Goal: Transaction & Acquisition: Book appointment/travel/reservation

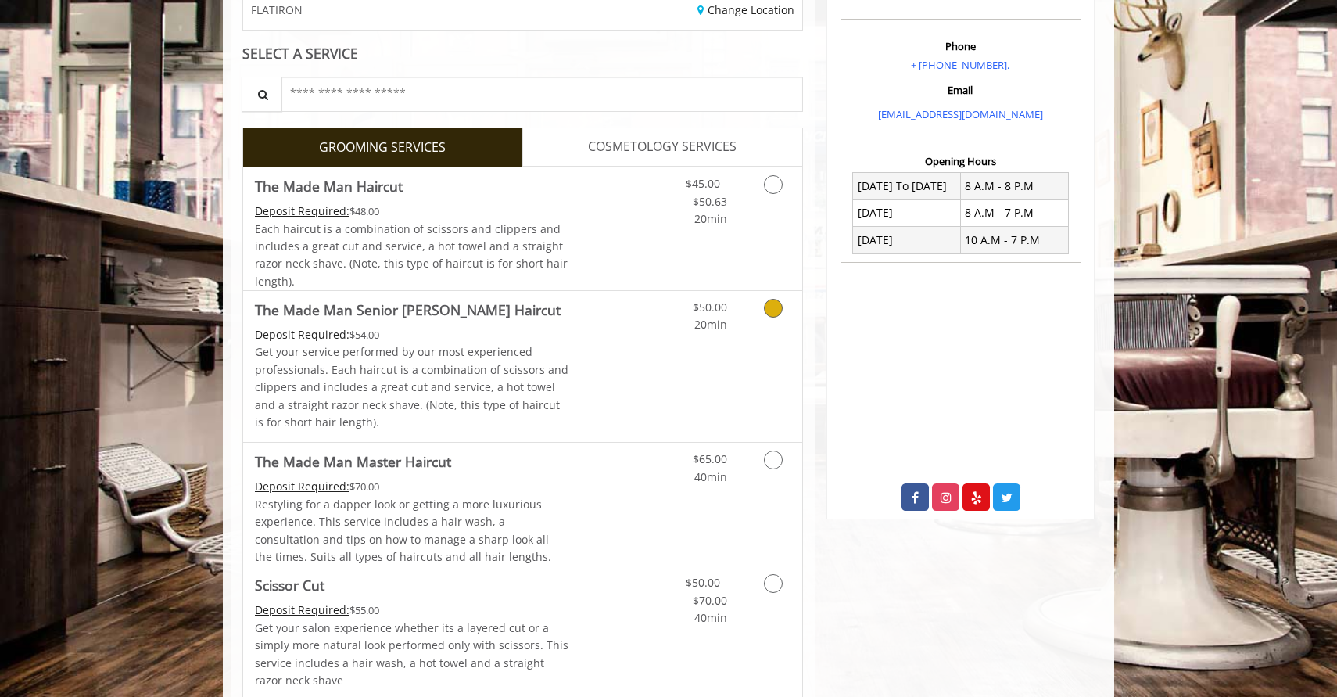
scroll to position [324, 0]
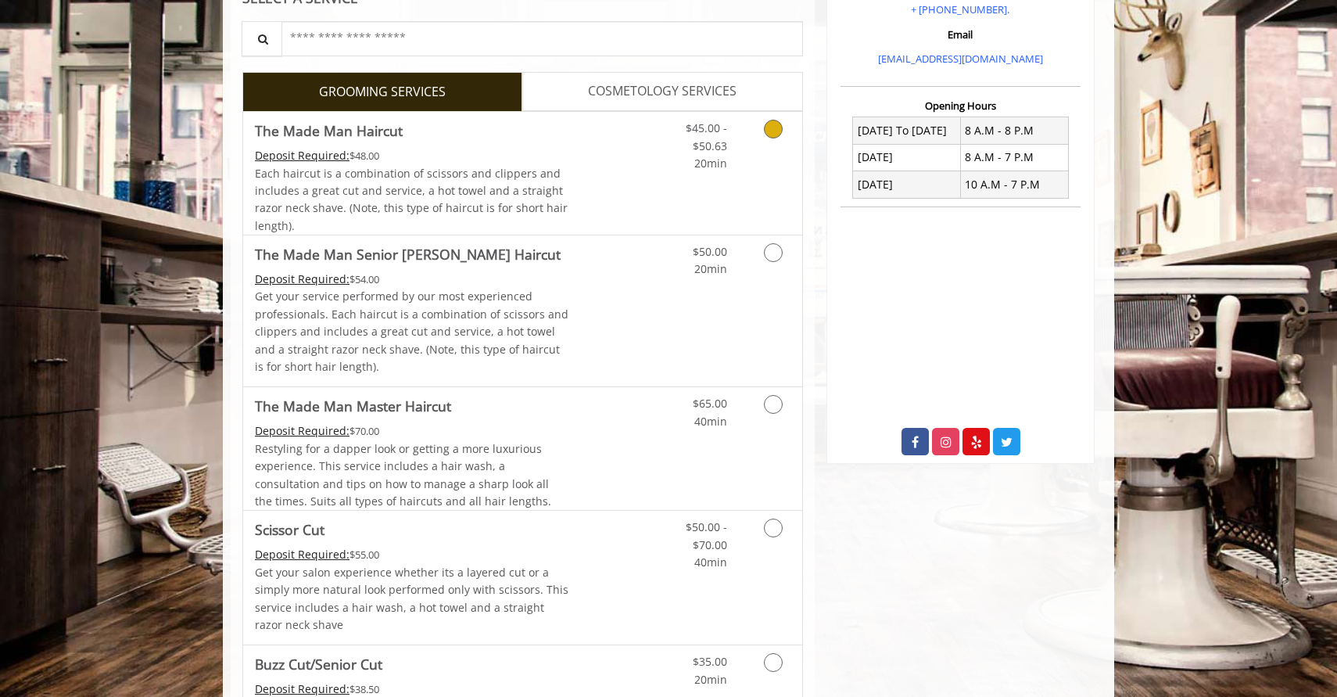
click at [773, 127] on icon "Grooming services" at bounding box center [773, 129] width 19 height 19
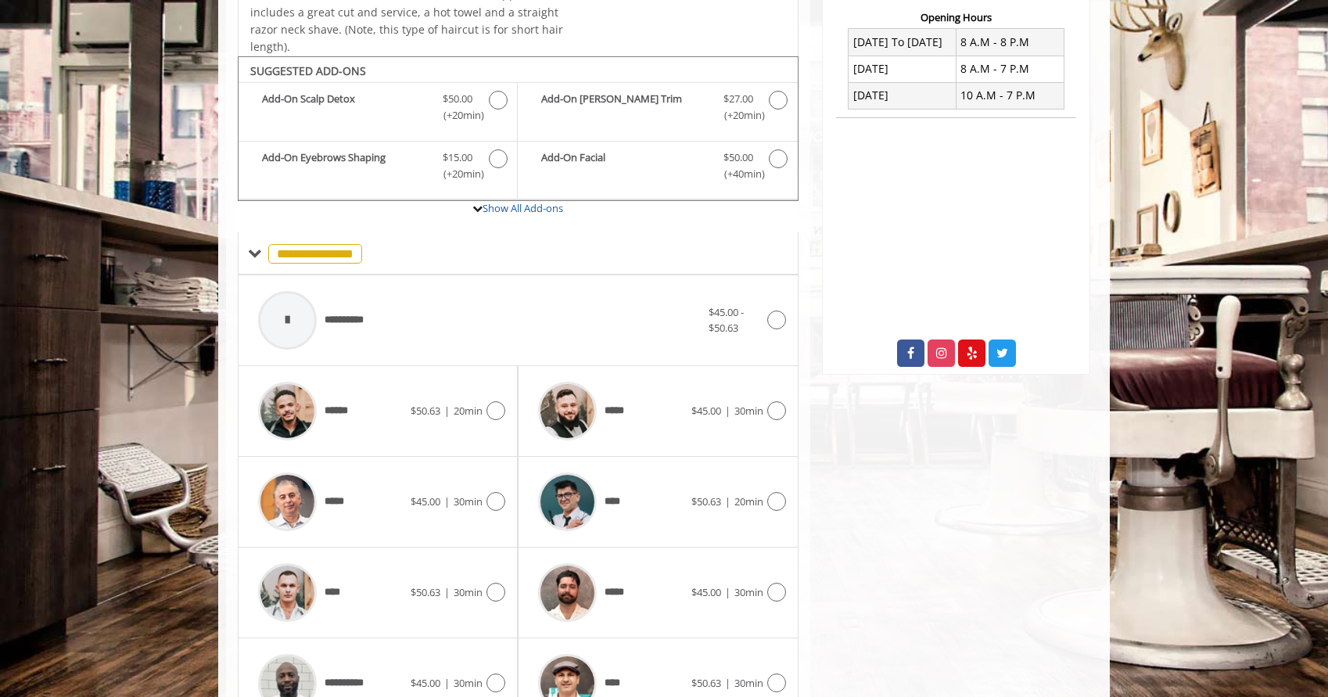
scroll to position [468, 0]
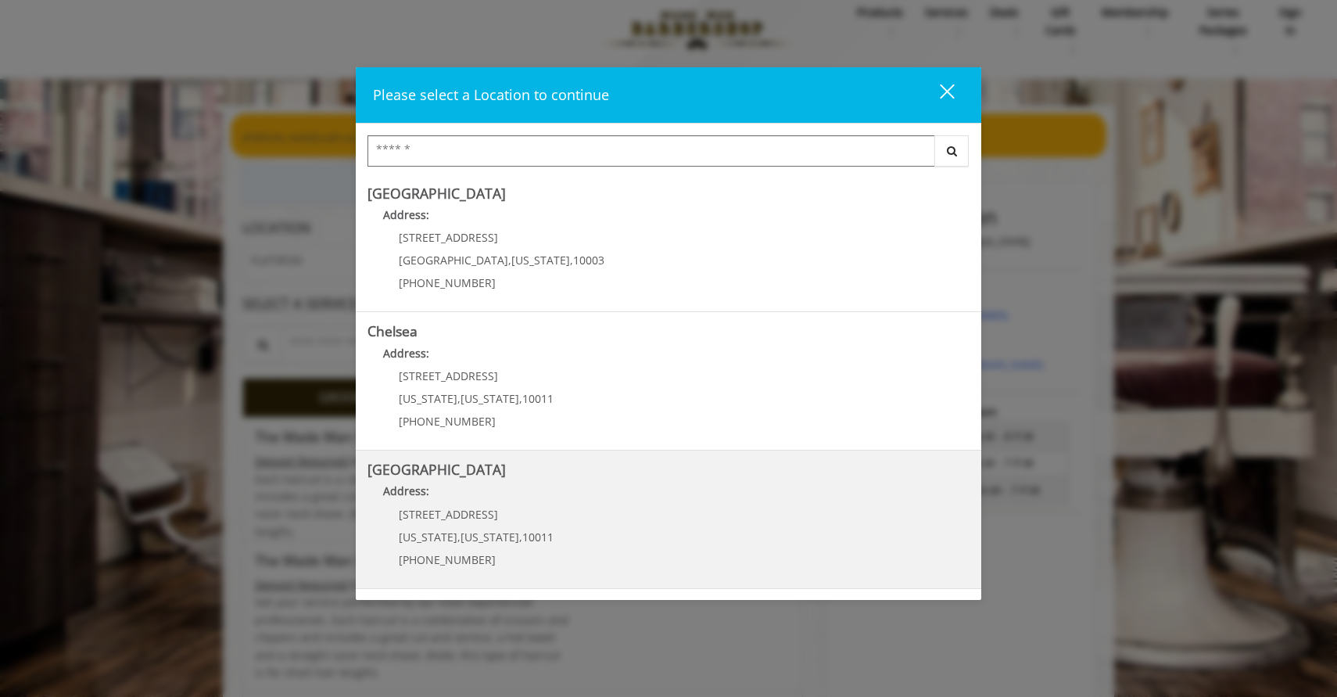
scroll to position [272, 0]
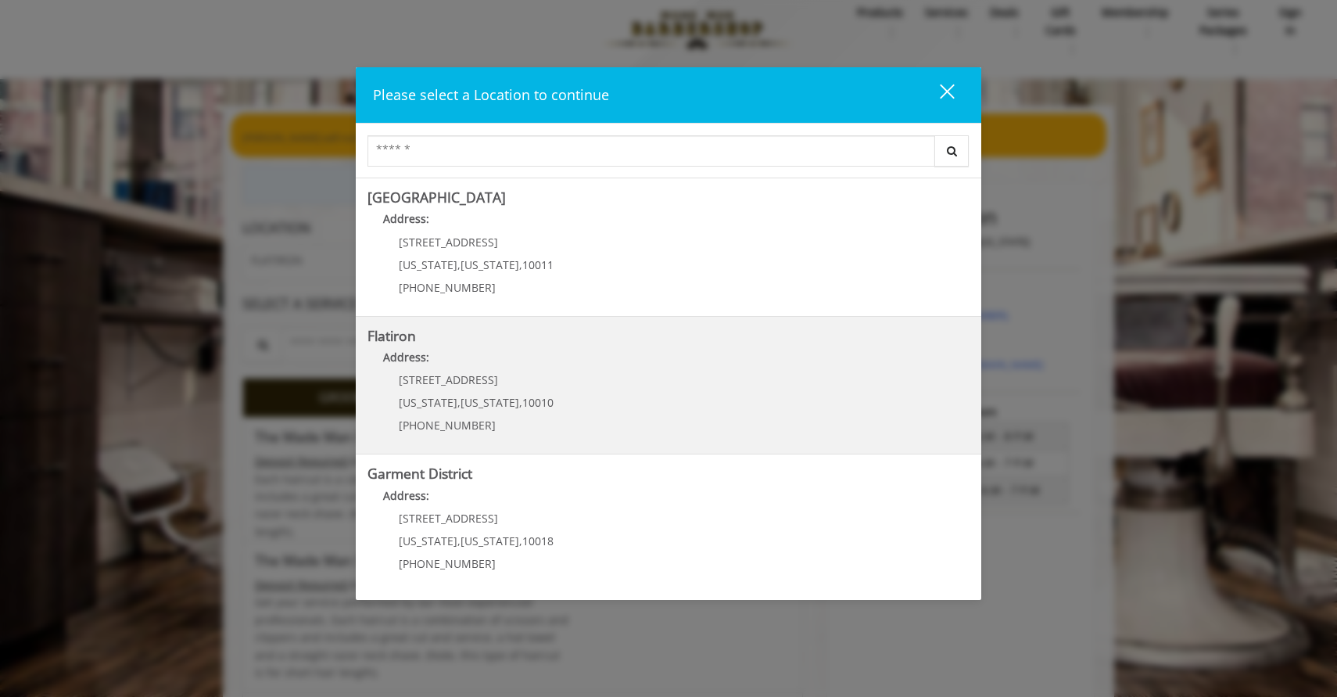
click at [561, 411] on "Flatiron Address: [STREET_ADDRESS][US_STATE][US_STATE] (917) 475-1765" at bounding box center [669, 385] width 602 height 114
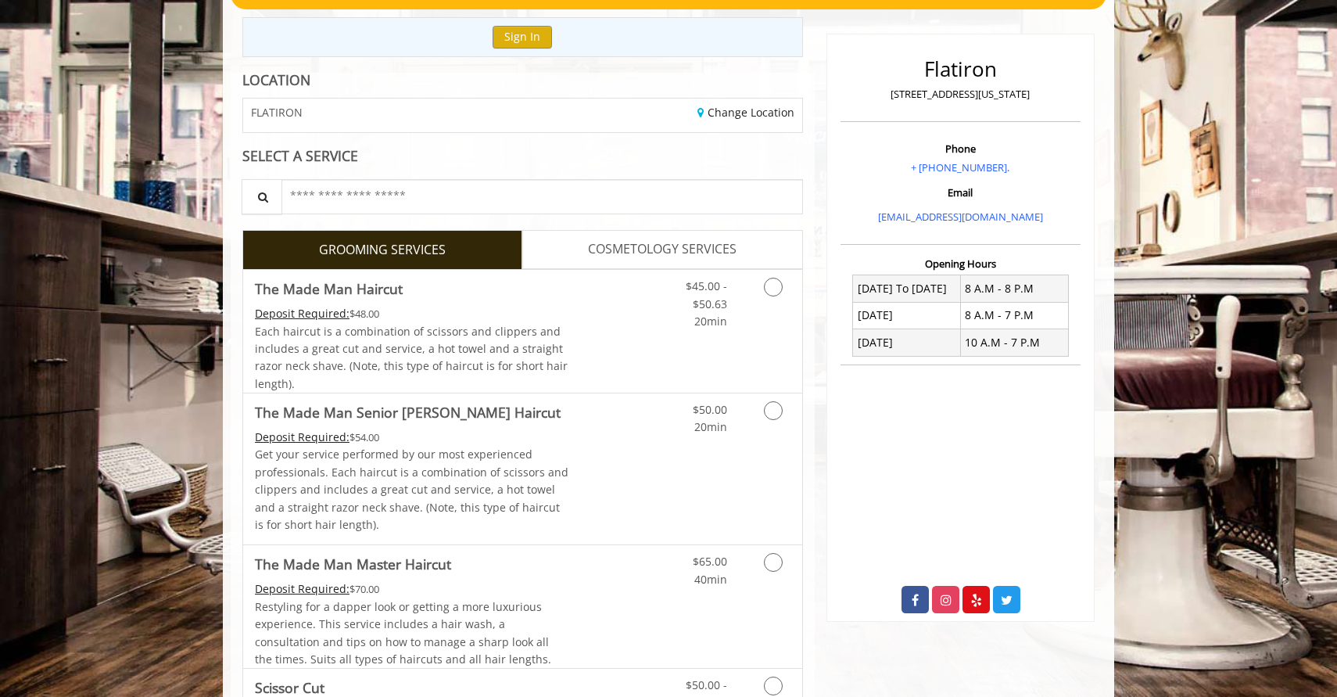
scroll to position [168, 0]
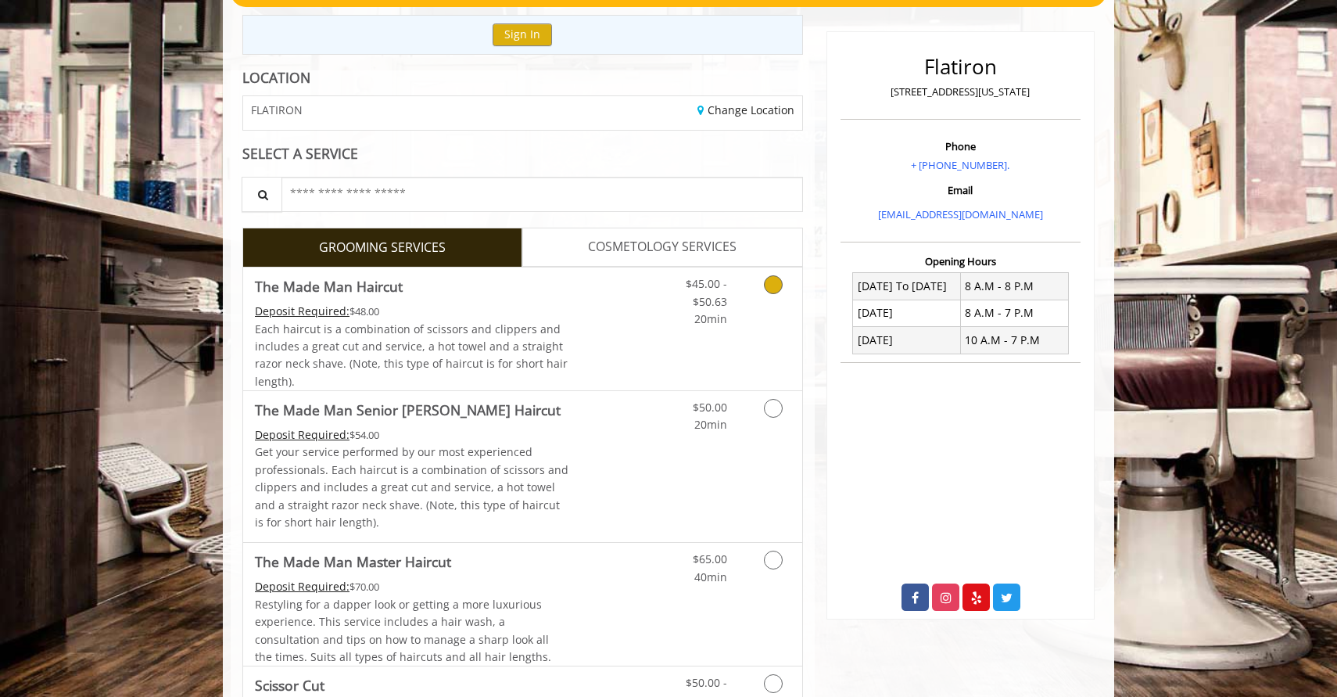
click at [771, 289] on icon "Grooming services" at bounding box center [773, 284] width 19 height 19
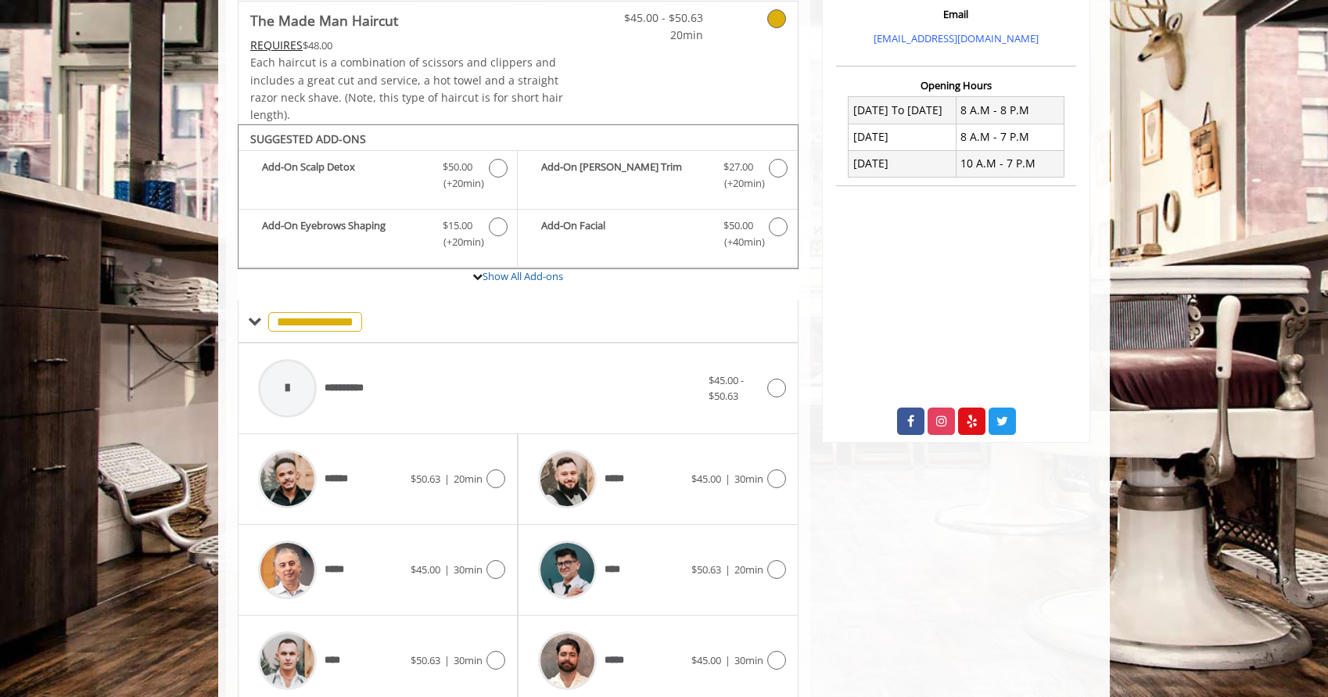
scroll to position [468, 0]
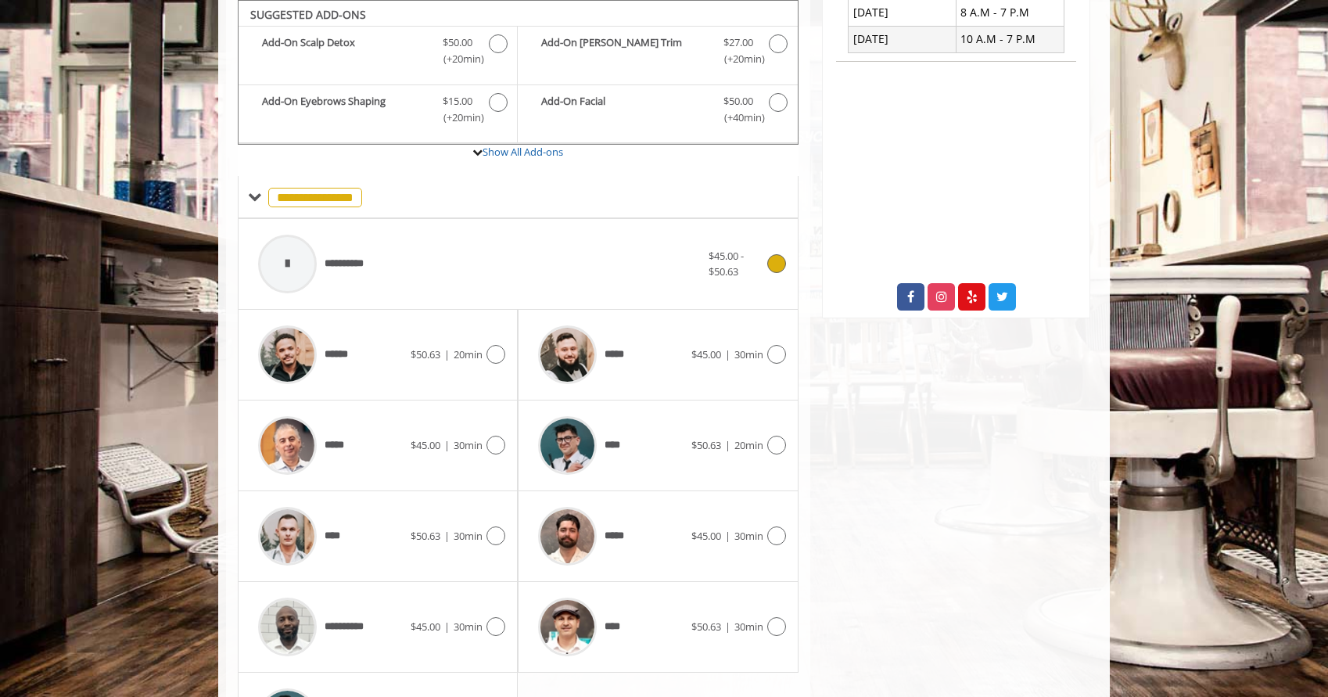
click at [769, 264] on icon at bounding box center [776, 263] width 19 height 19
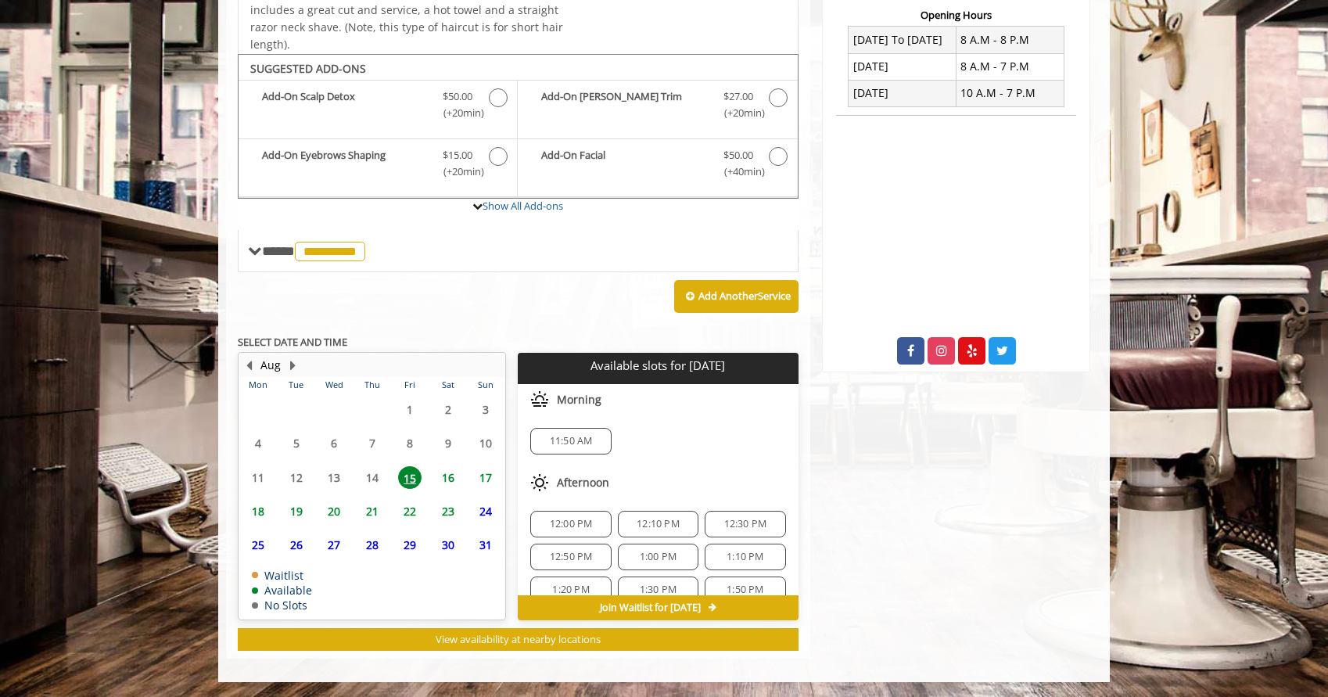
scroll to position [366, 0]
